Goal: Information Seeking & Learning: Learn about a topic

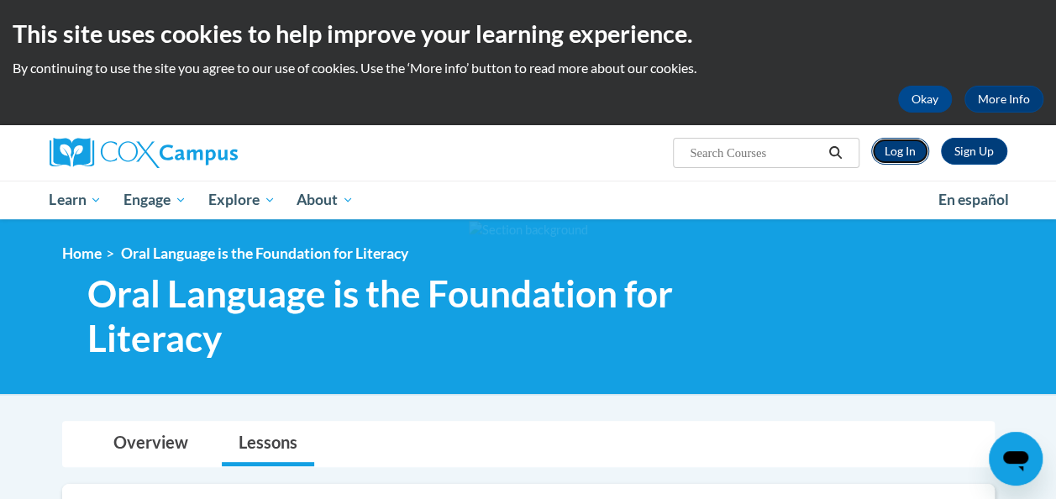
click at [922, 148] on link "Log In" at bounding box center [900, 151] width 58 height 27
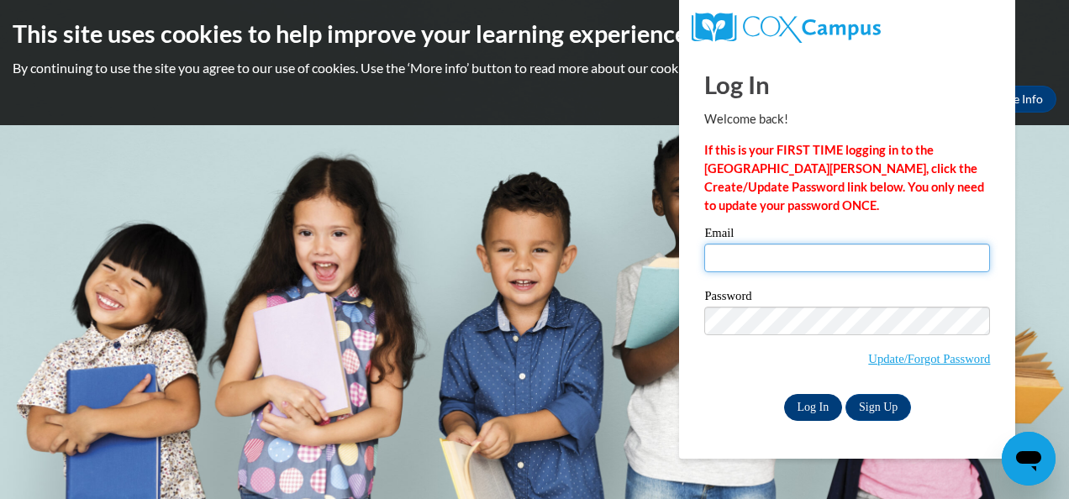
type input "brian.holm@trschools.k12.wi.us"
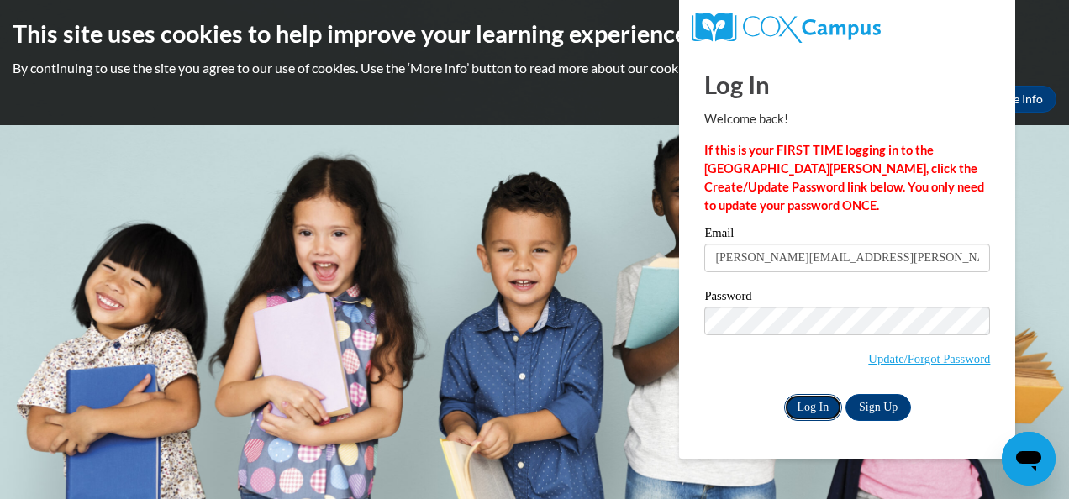
click at [815, 412] on input "Log In" at bounding box center [813, 407] width 59 height 27
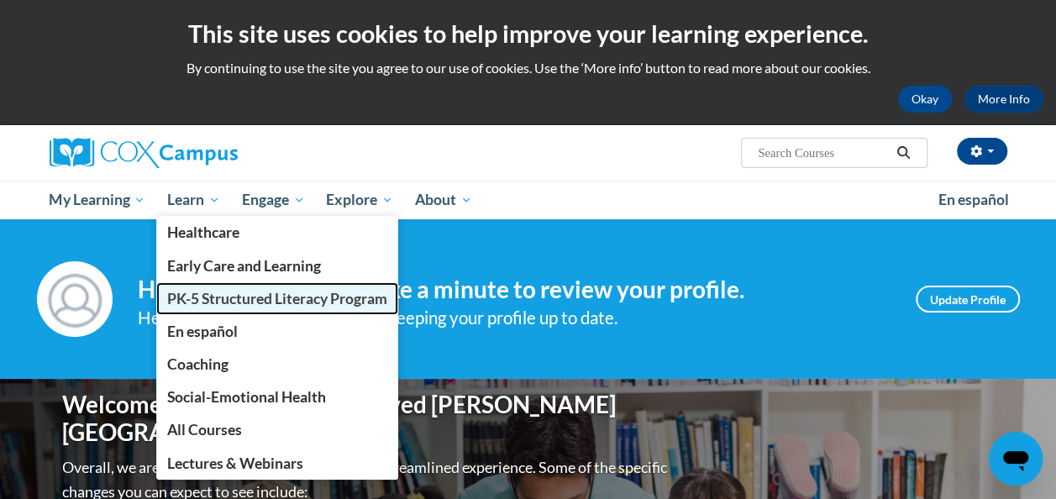
click at [212, 296] on span "PK-5 Structured Literacy Program" at bounding box center [277, 299] width 220 height 18
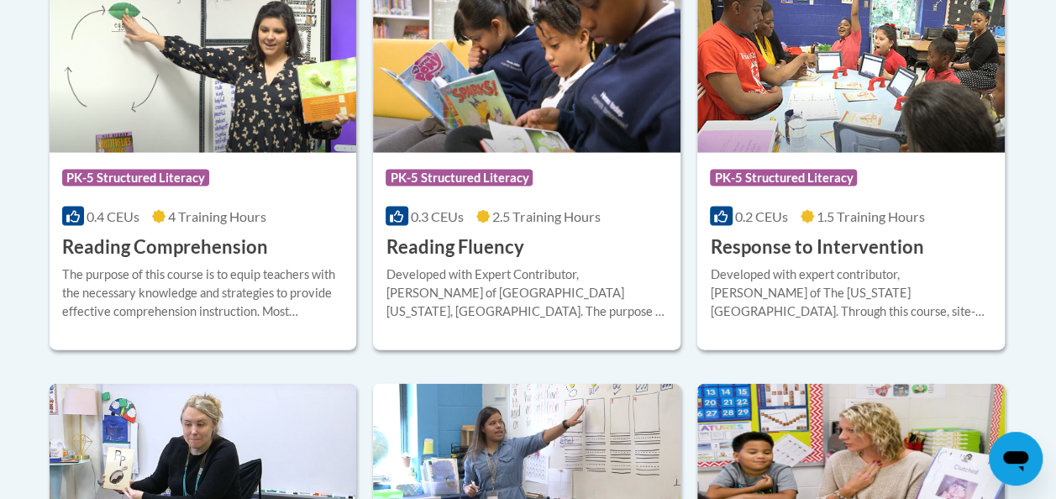
scroll to position [1670, 0]
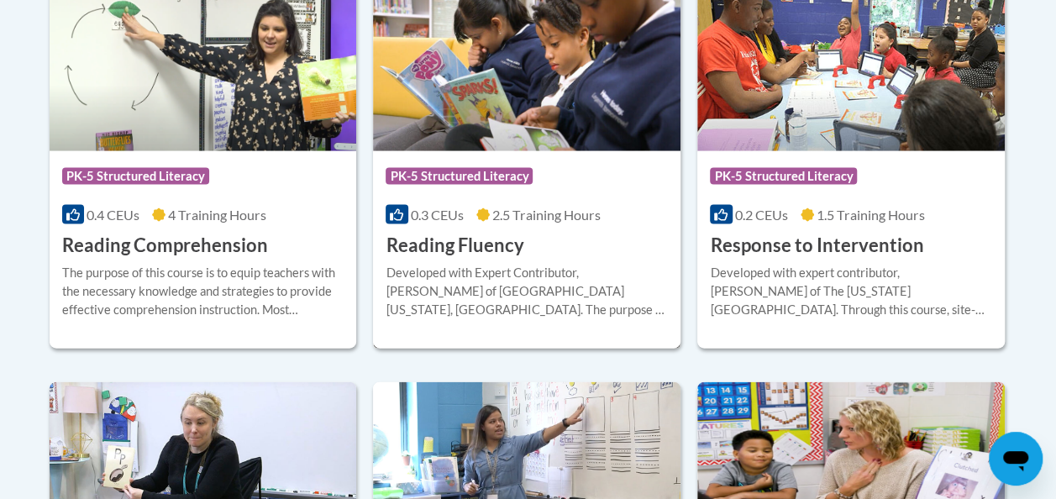
click at [459, 249] on h3 "Reading Fluency" at bounding box center [455, 246] width 138 height 26
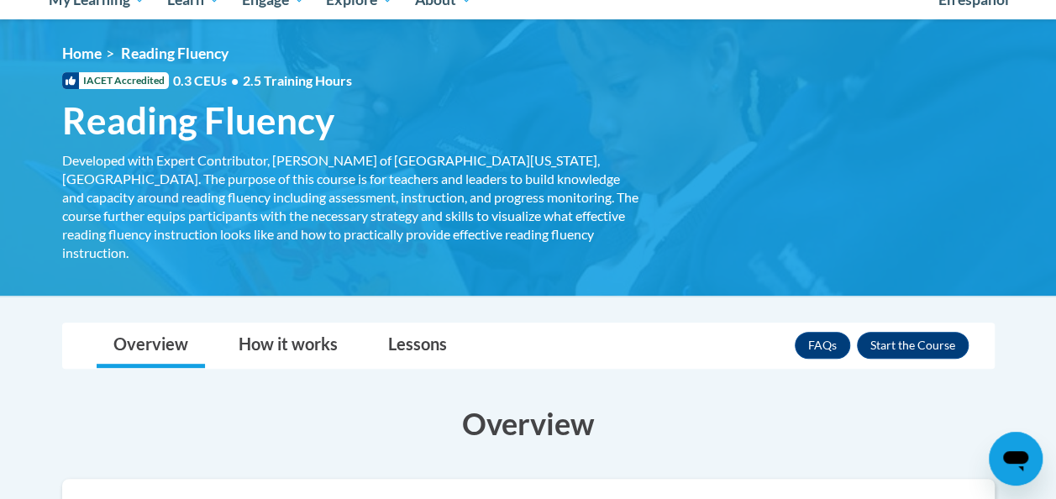
scroll to position [205, 0]
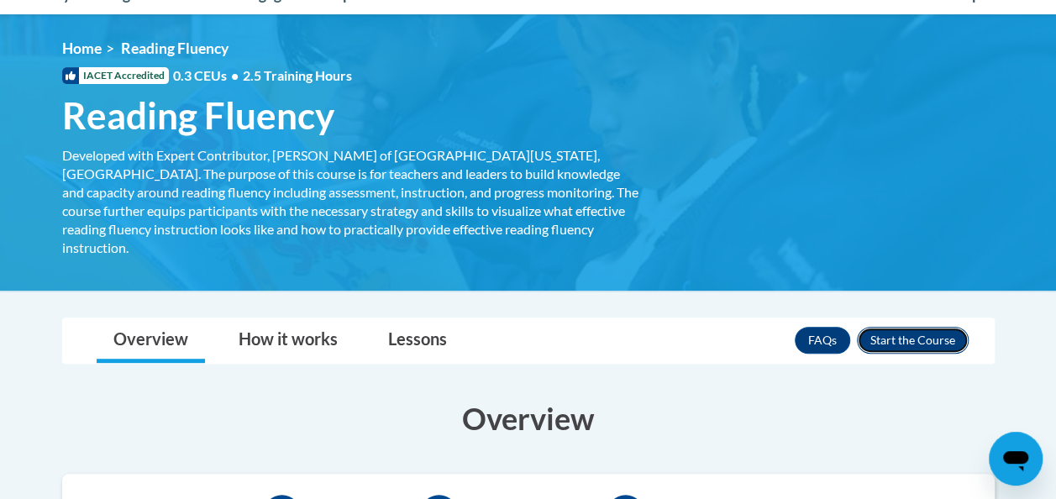
click at [894, 327] on button "Enroll" at bounding box center [913, 340] width 112 height 27
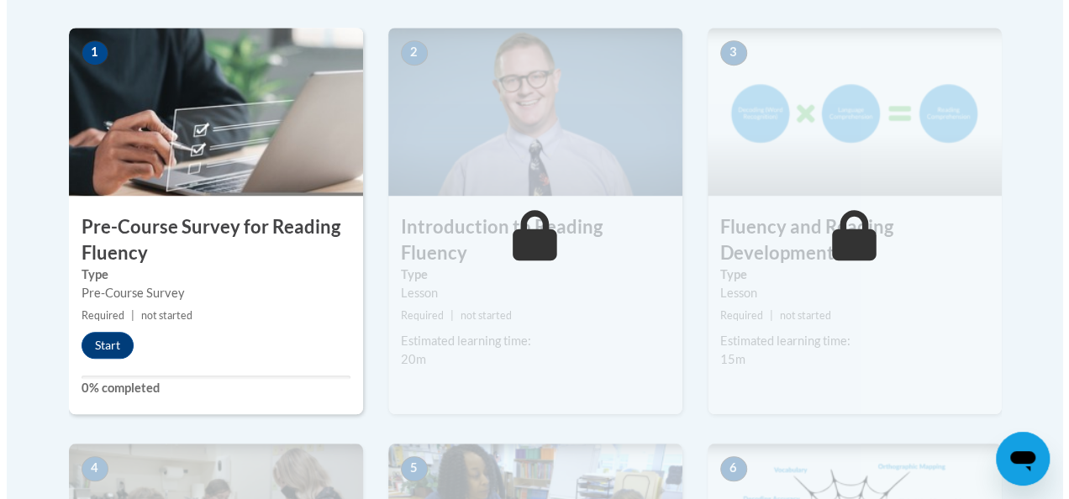
scroll to position [544, 0]
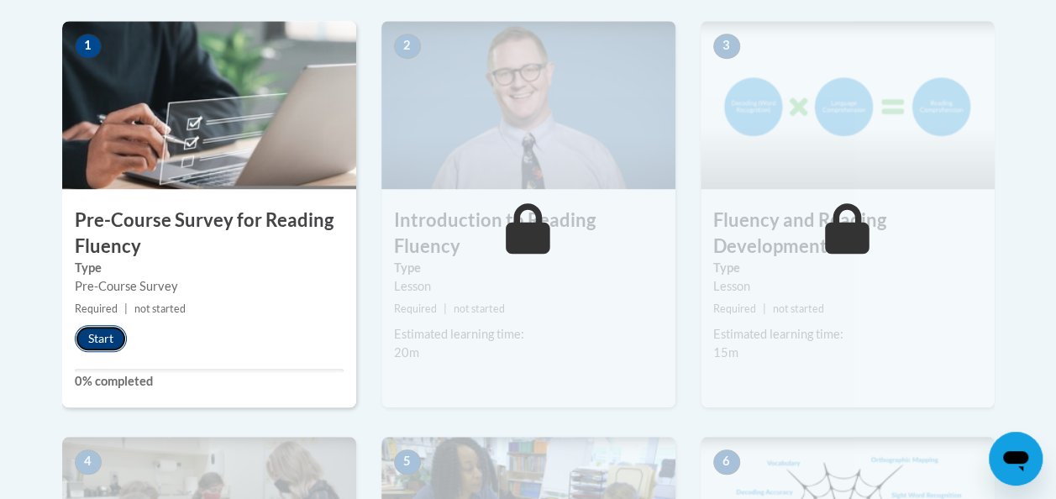
click at [97, 338] on button "Start" at bounding box center [101, 338] width 52 height 27
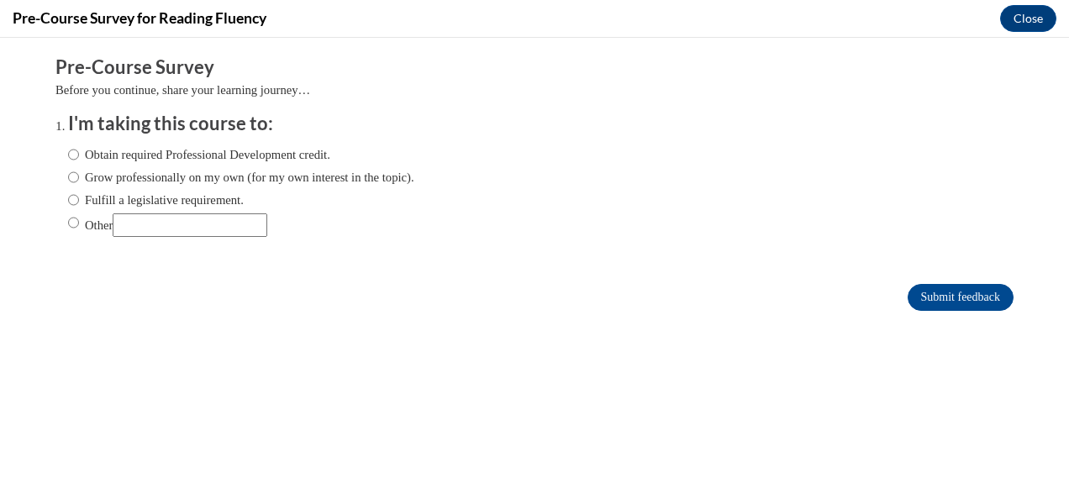
scroll to position [0, 0]
click at [68, 200] on input "Fulfill a legislative requirement." at bounding box center [73, 200] width 11 height 18
radio input "true"
click at [958, 302] on input "Submit feedback" at bounding box center [960, 297] width 106 height 27
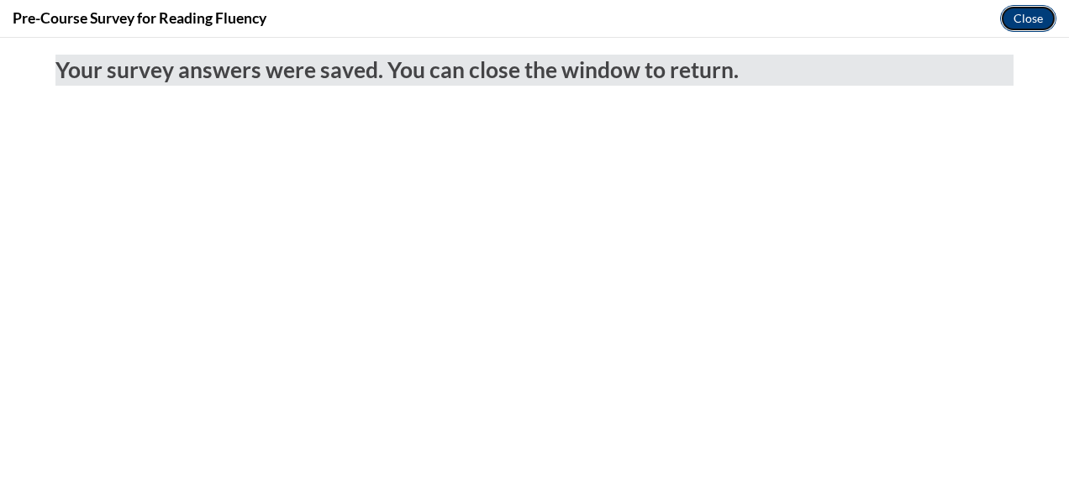
click at [1011, 14] on button "Close" at bounding box center [1028, 18] width 56 height 27
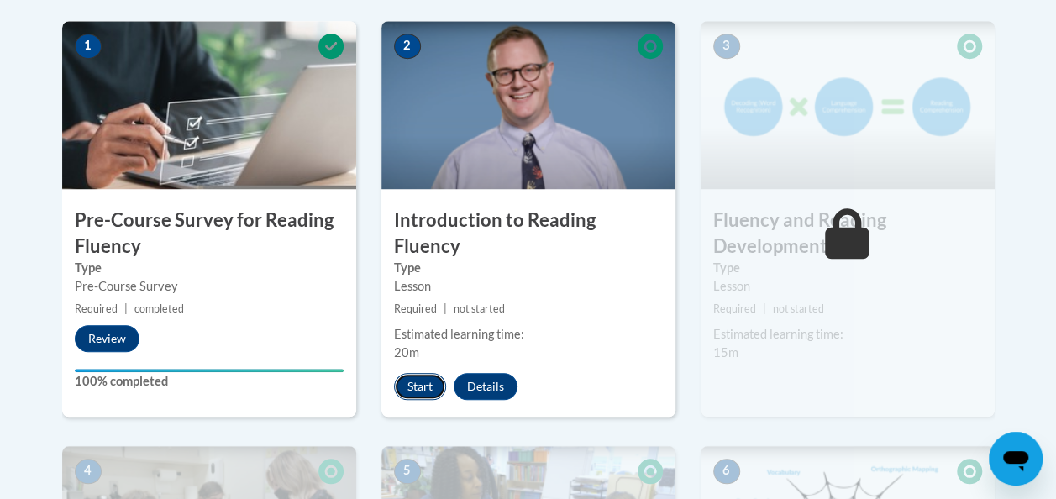
click at [423, 373] on button "Start" at bounding box center [420, 386] width 52 height 27
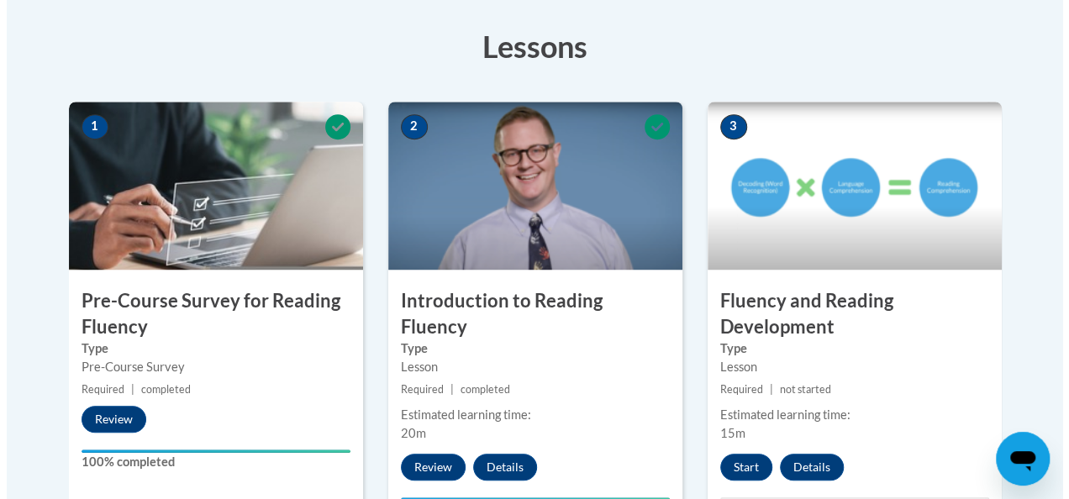
scroll to position [464, 0]
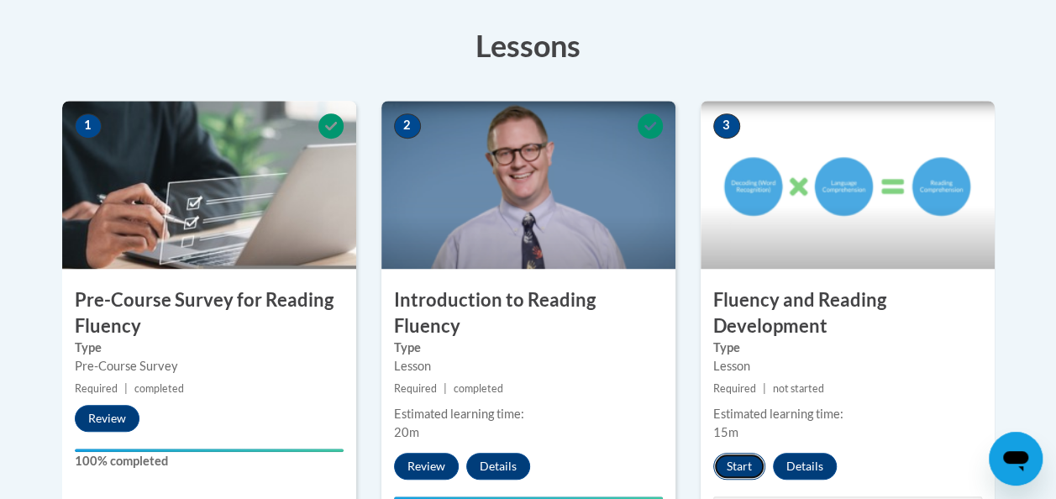
click at [721, 467] on button "Start" at bounding box center [739, 466] width 52 height 27
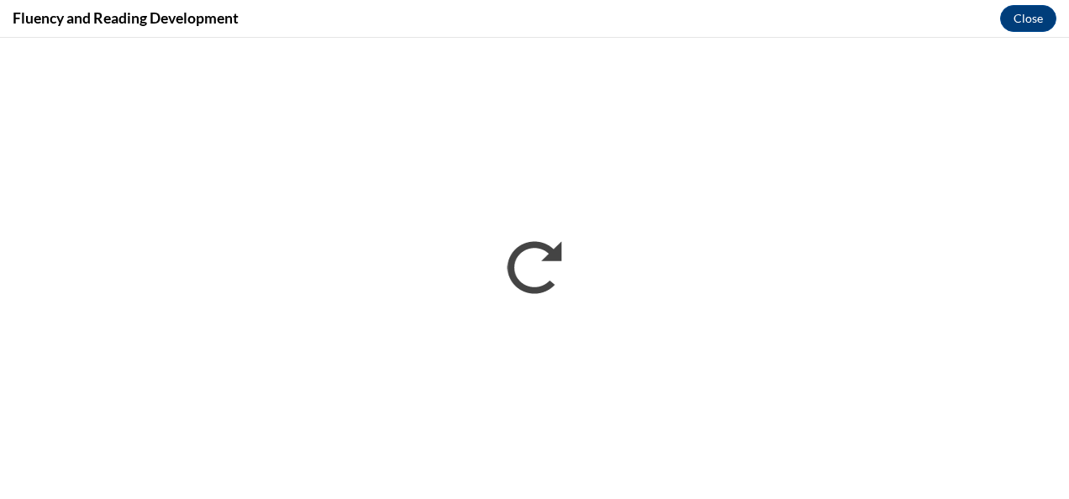
scroll to position [0, 0]
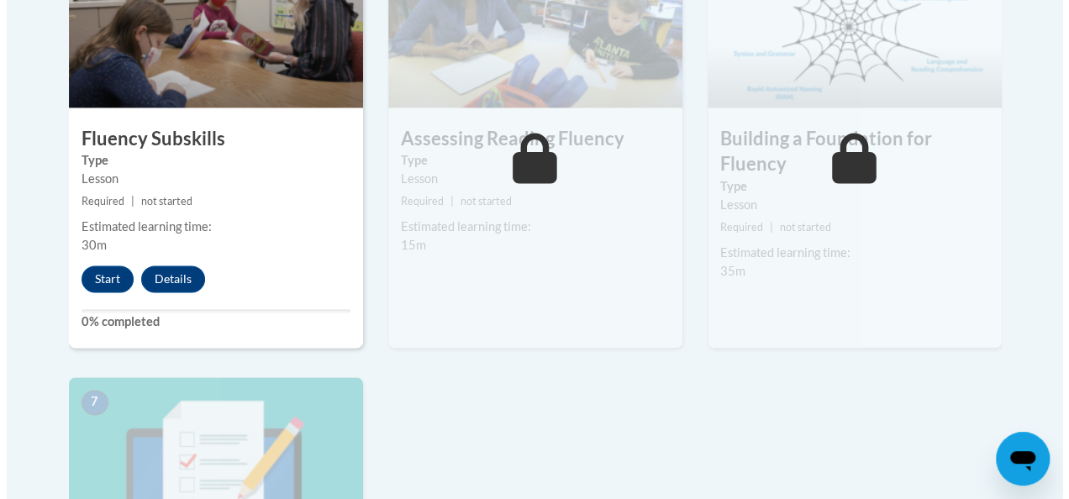
scroll to position [1047, 0]
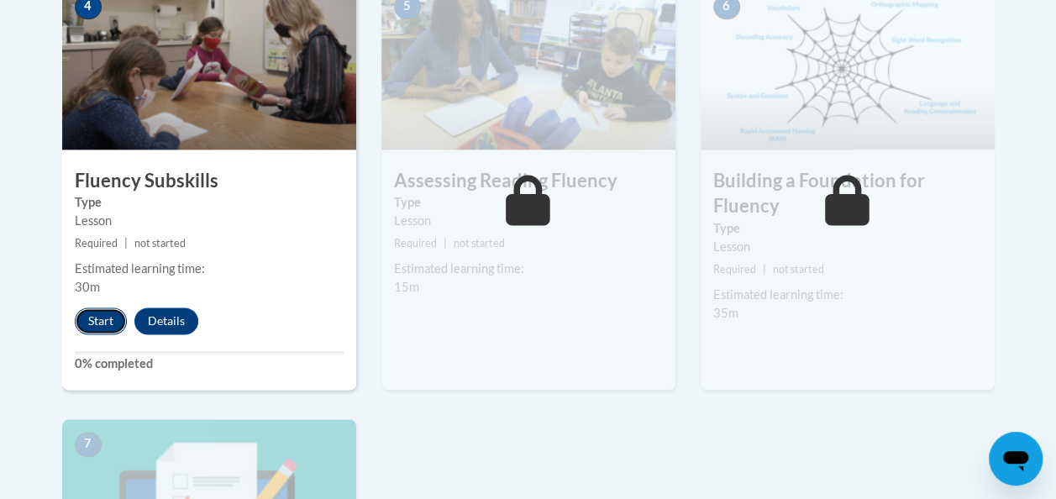
click at [76, 319] on button "Start" at bounding box center [101, 320] width 52 height 27
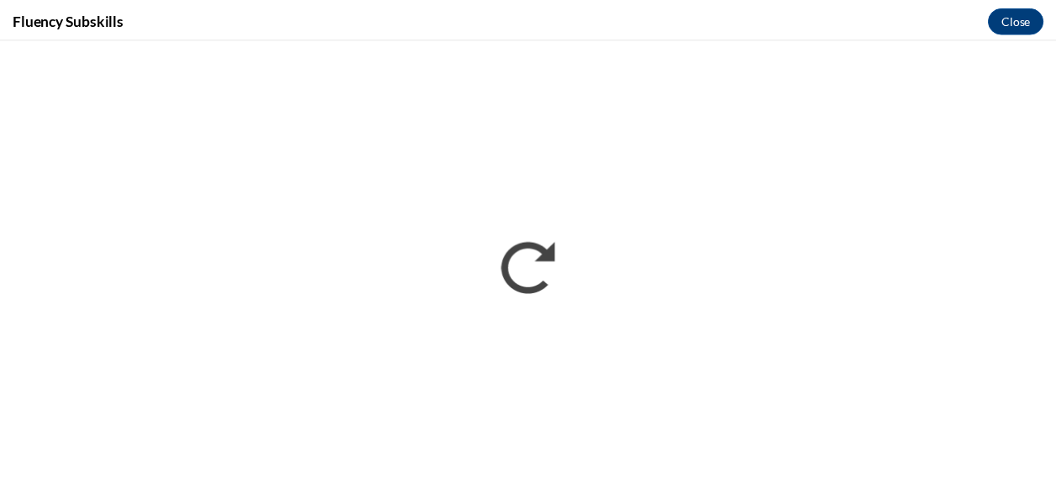
scroll to position [0, 0]
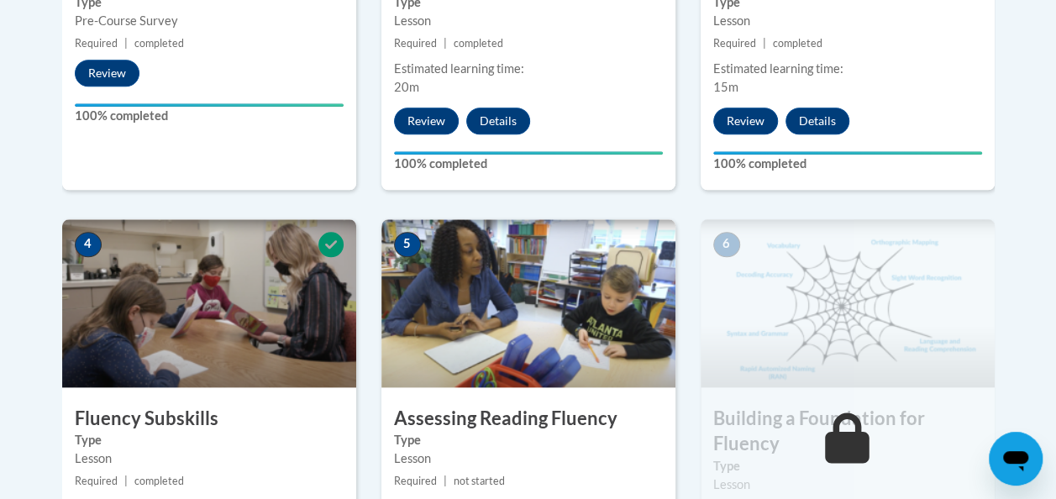
scroll to position [811, 0]
